Goal: Task Accomplishment & Management: Manage account settings

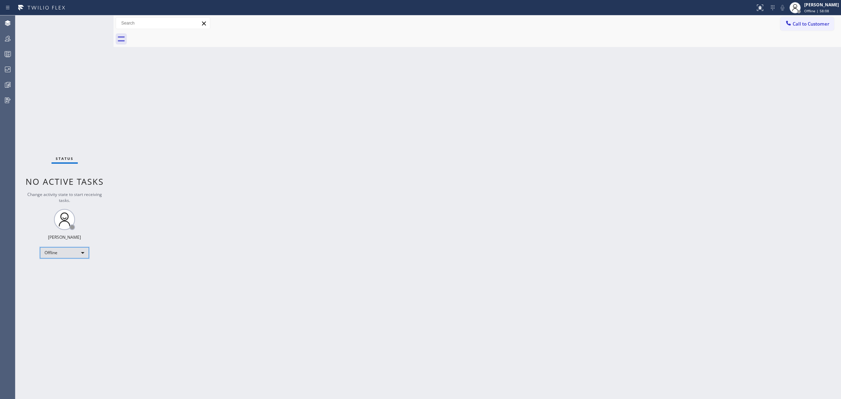
click at [82, 255] on div "Offline" at bounding box center [64, 252] width 49 height 11
click at [69, 281] on li "Unavailable" at bounding box center [64, 280] width 48 height 8
click at [7, 67] on icon at bounding box center [8, 70] width 6 height 6
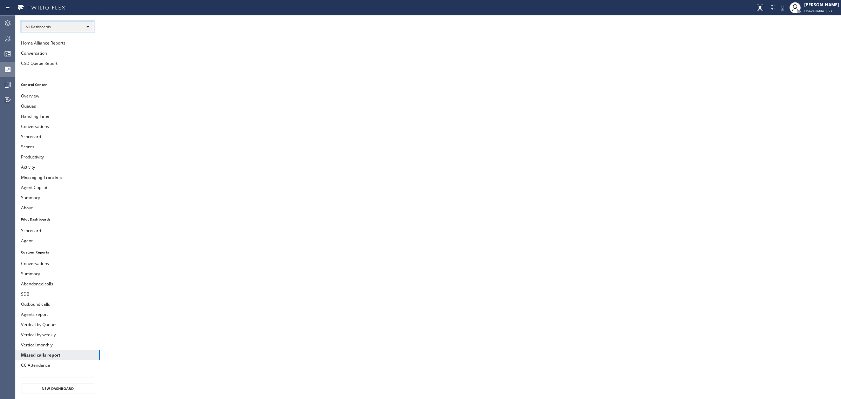
click at [92, 29] on div "All Dashboards" at bounding box center [57, 26] width 73 height 11
click at [69, 69] on li "Custom Reports" at bounding box center [57, 71] width 72 height 8
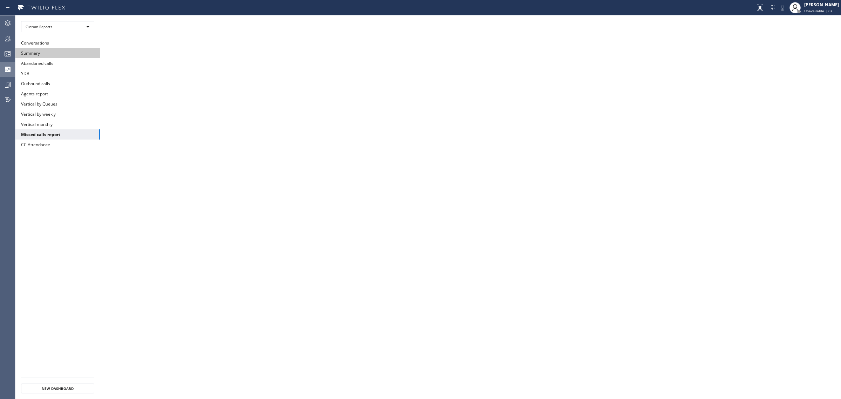
click at [63, 51] on button "Summary" at bounding box center [57, 53] width 84 height 10
click at [6, 42] on icon at bounding box center [8, 38] width 8 height 8
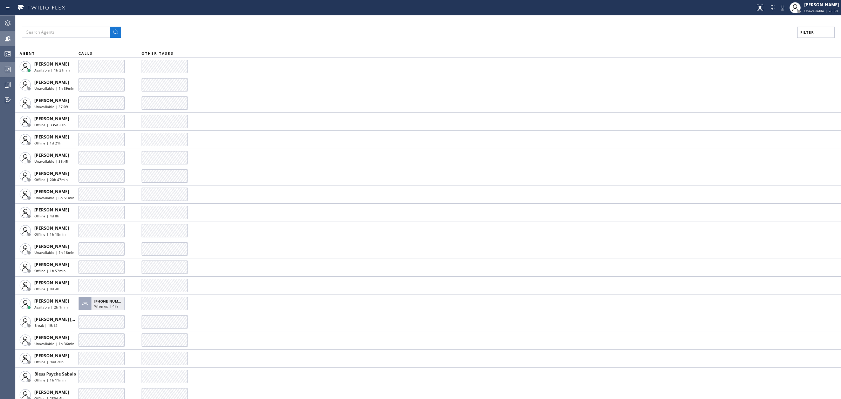
click at [801, 29] on button "Filter" at bounding box center [817, 32] width 38 height 11
click at [751, 84] on label "Available" at bounding box center [790, 83] width 92 height 6
click at [744, 84] on input "Available" at bounding box center [739, 83] width 8 height 8
checkbox input "true"
click at [802, 41] on span "Apply" at bounding box center [798, 40] width 14 height 5
